Goal: Communication & Community: Connect with others

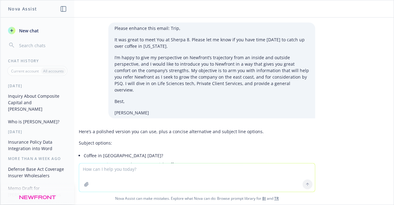
scroll to position [1094, 0]
